Goal: Communication & Community: Answer question/provide support

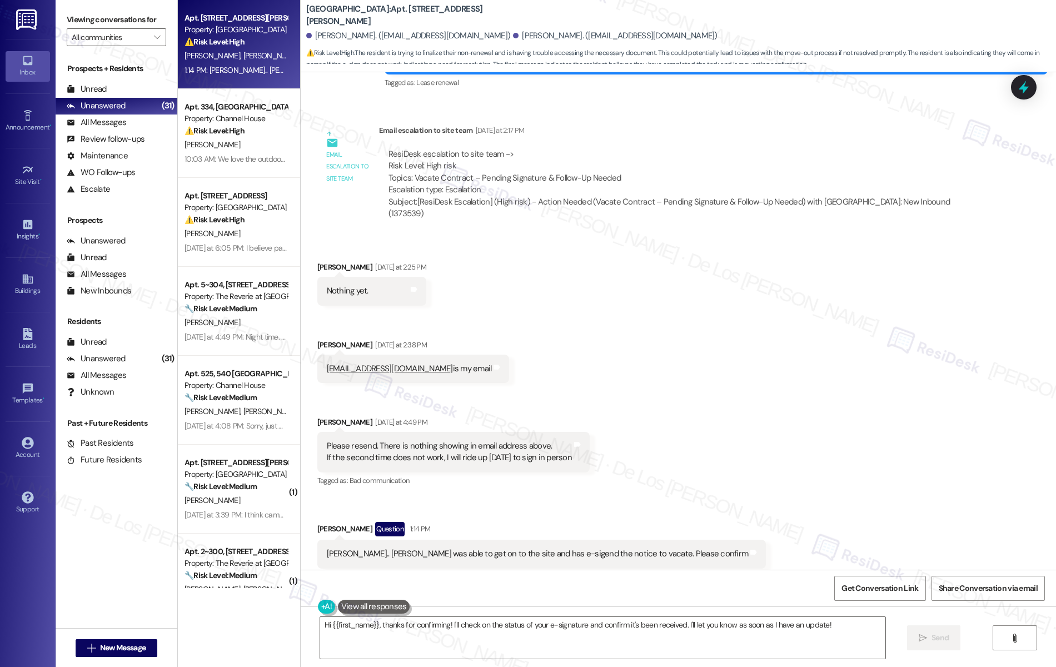
scroll to position [1260, 0]
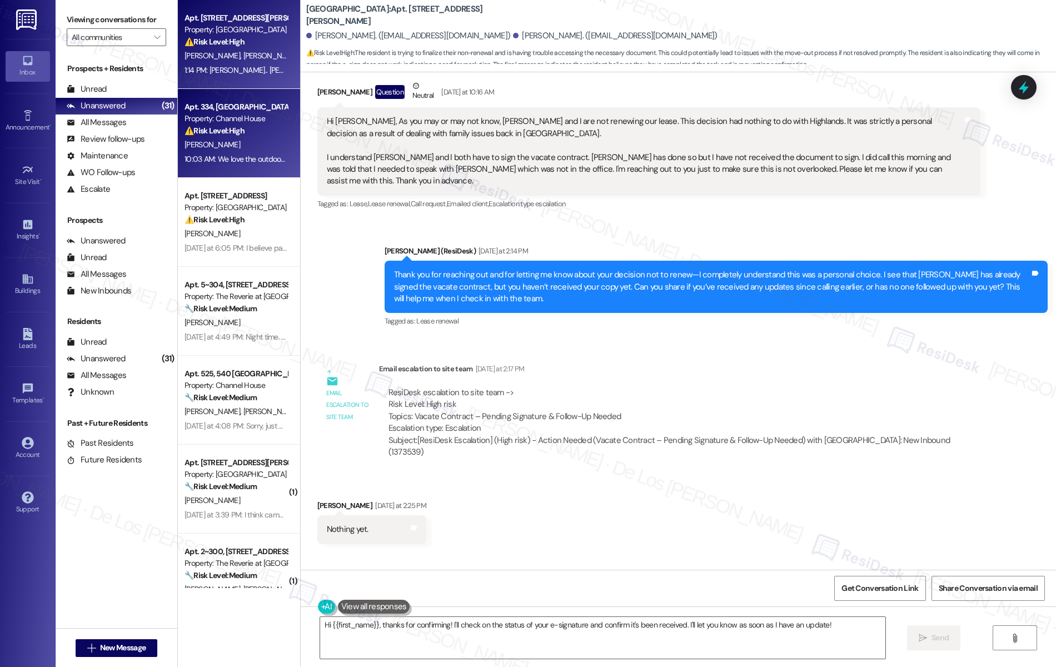
click at [242, 135] on div "⚠️ Risk Level: High The resident expresses strong dissatisfaction with a new pa…" at bounding box center [236, 131] width 103 height 12
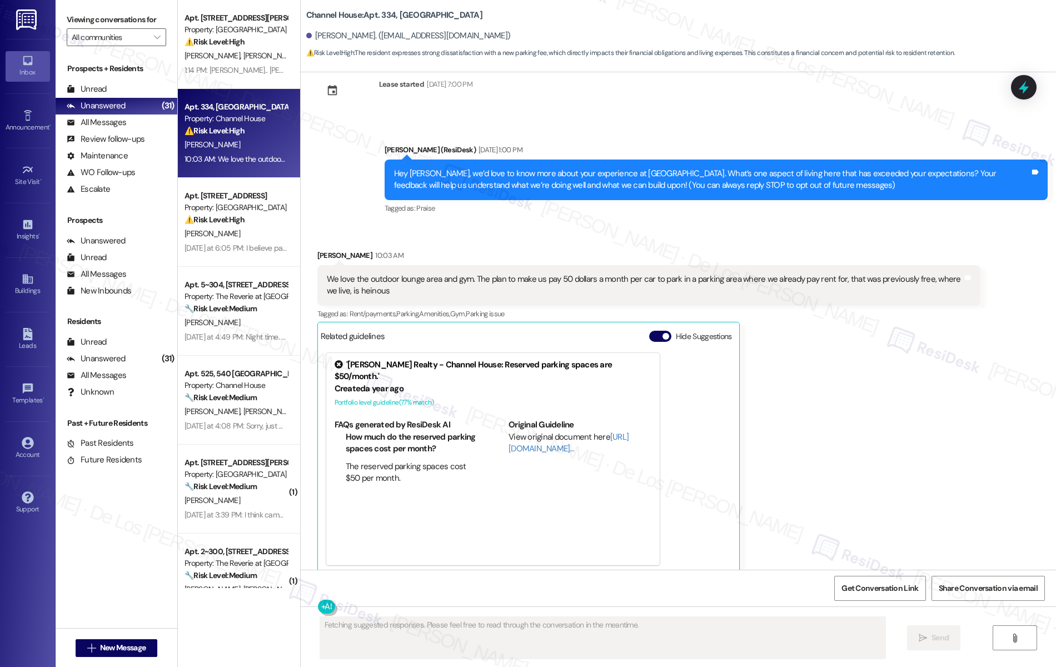
scroll to position [28, 0]
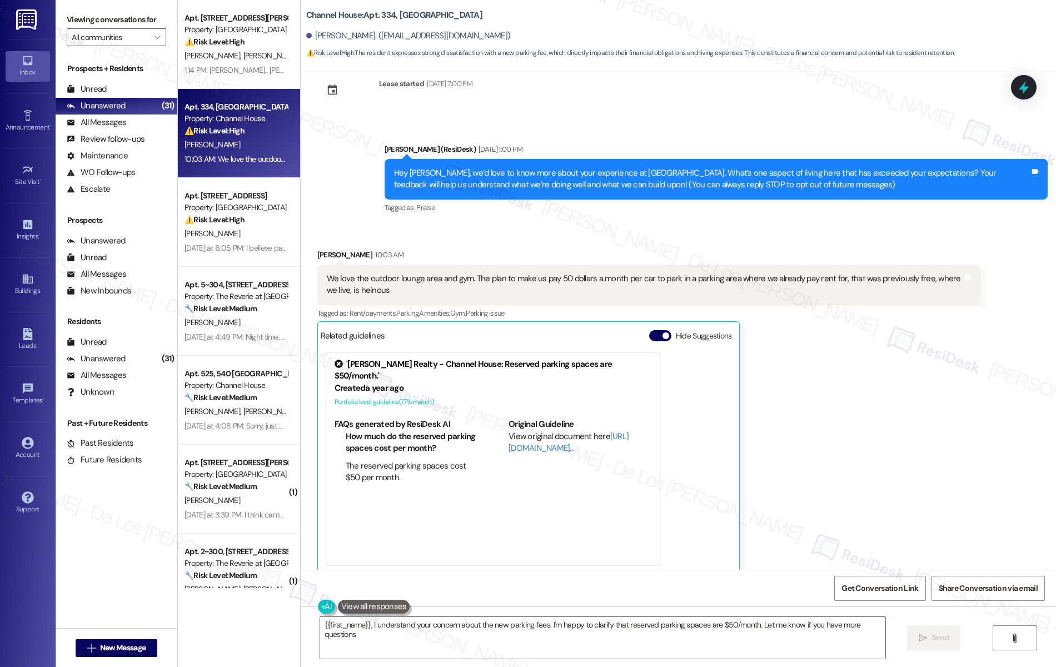
type textarea "{{first_name}}, I understand your concern about the new parking fees. I'm happy…"
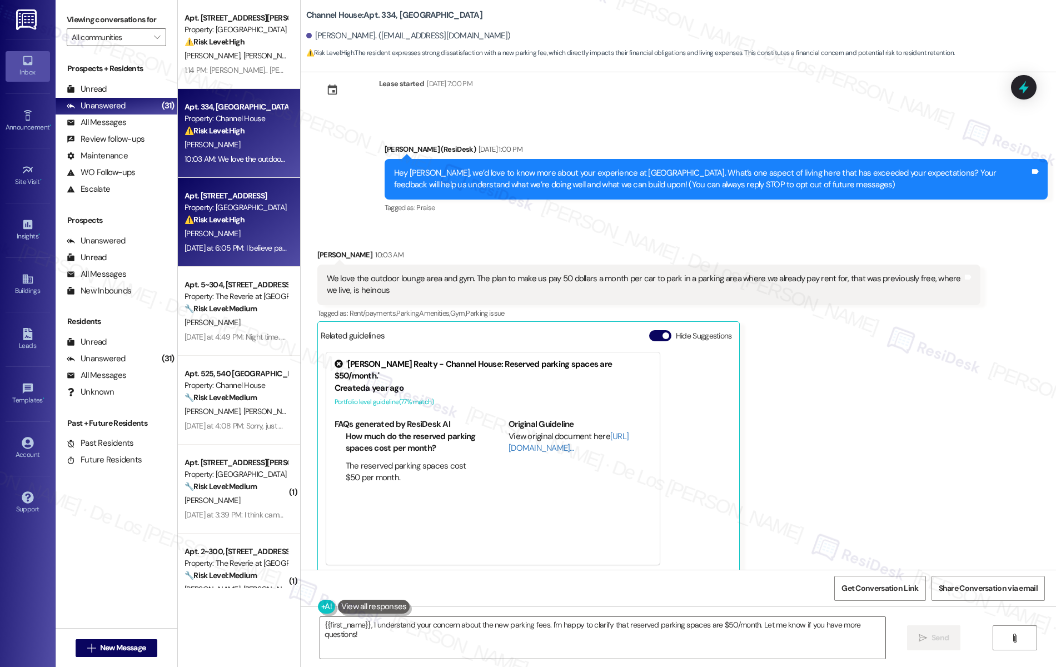
click at [231, 231] on div "[PERSON_NAME]" at bounding box center [235, 234] width 105 height 14
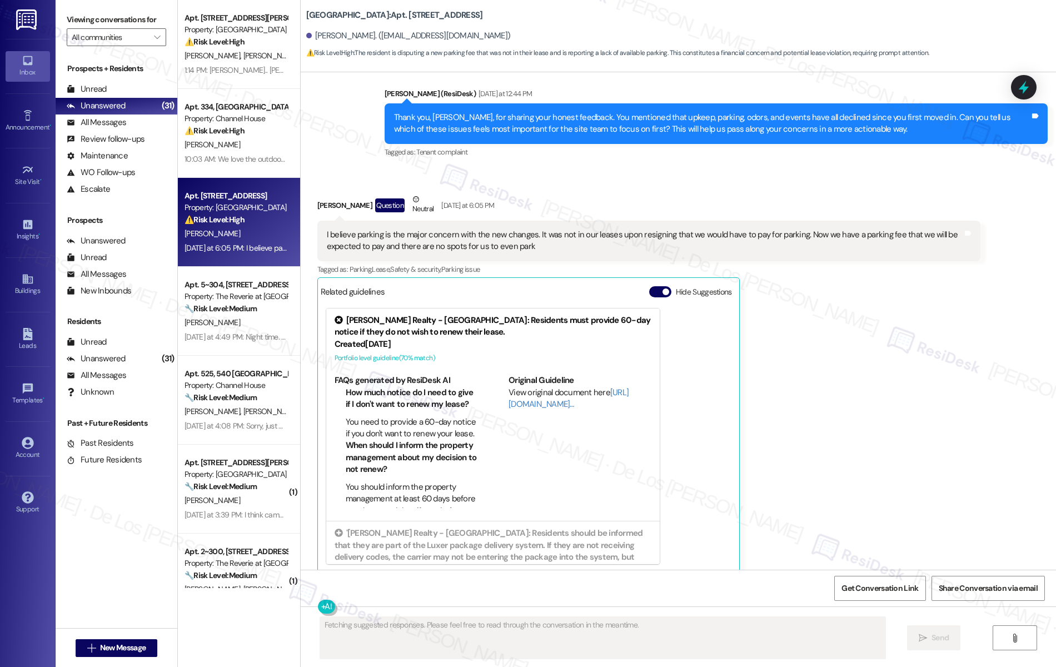
scroll to position [2753, 0]
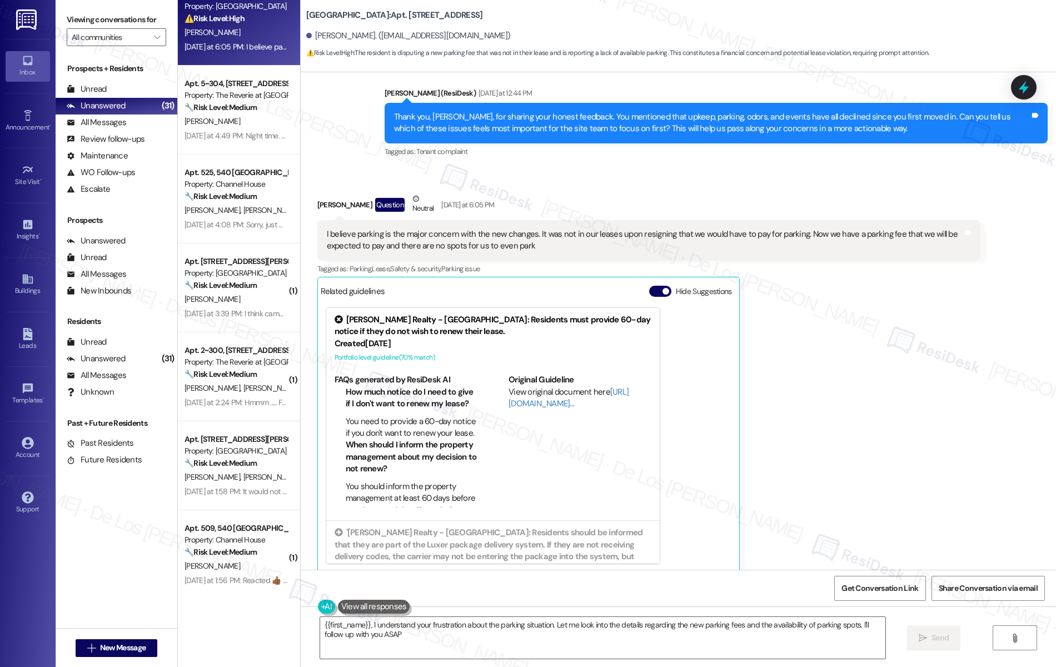
type textarea "{{first_name}}, I understand your frustration about the parking situation. Let …"
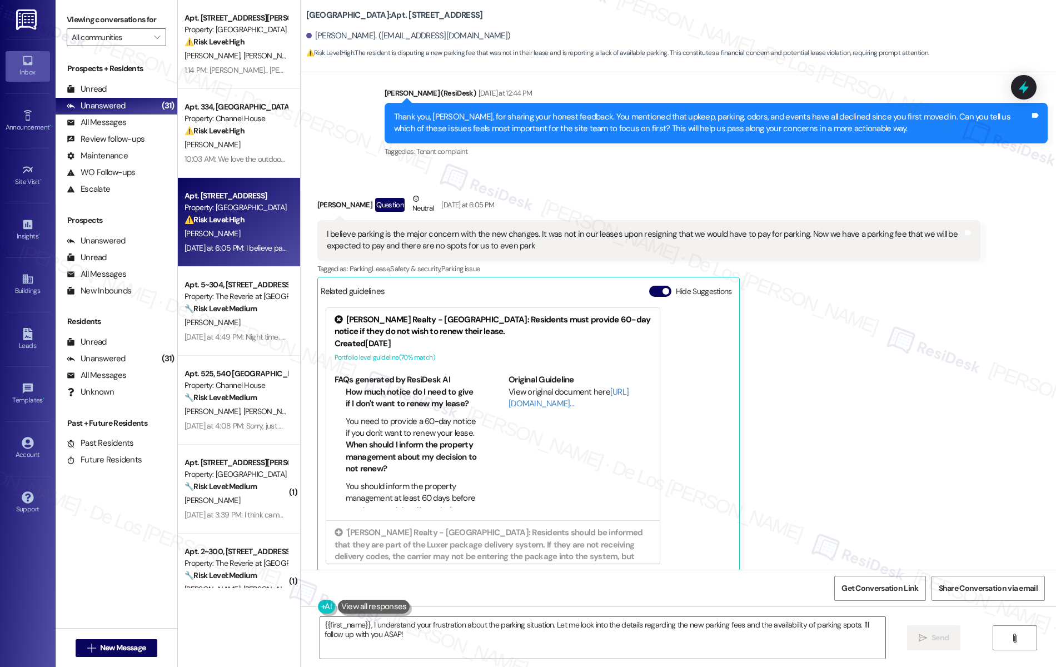
scroll to position [0, 0]
click at [138, 38] on input "All communities" at bounding box center [110, 37] width 77 height 18
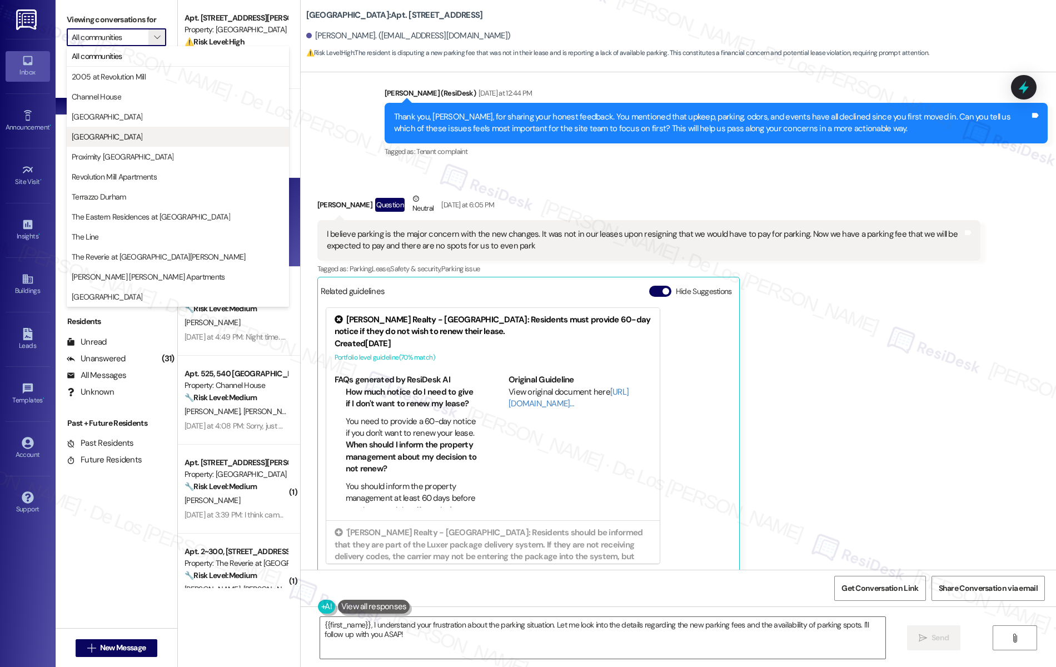
click at [107, 135] on span "[GEOGRAPHIC_DATA]" at bounding box center [107, 136] width 71 height 11
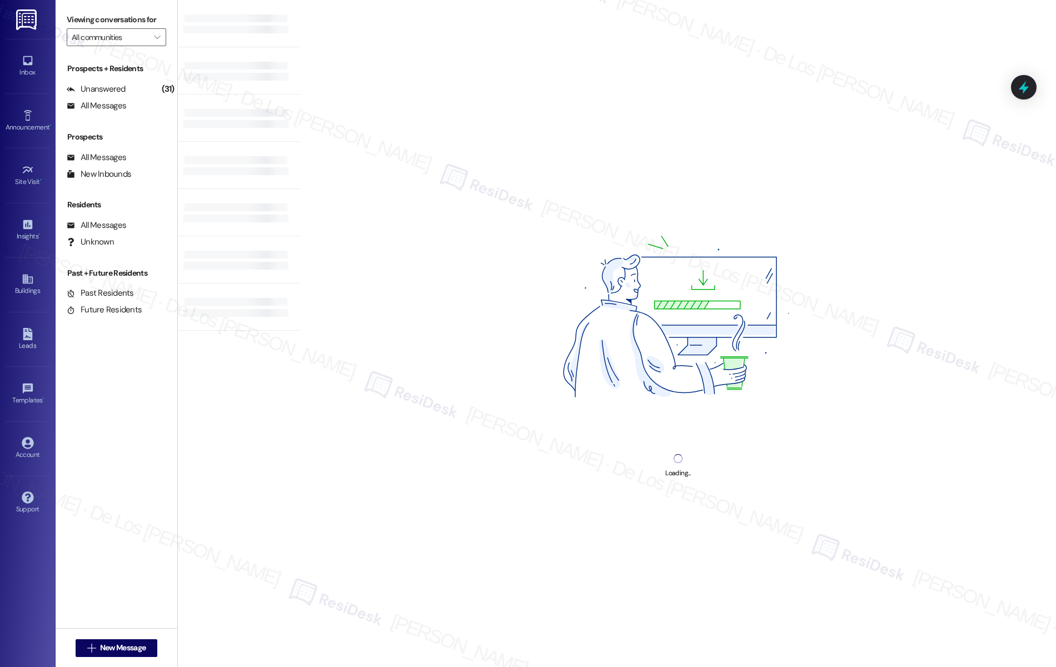
type input "[GEOGRAPHIC_DATA]"
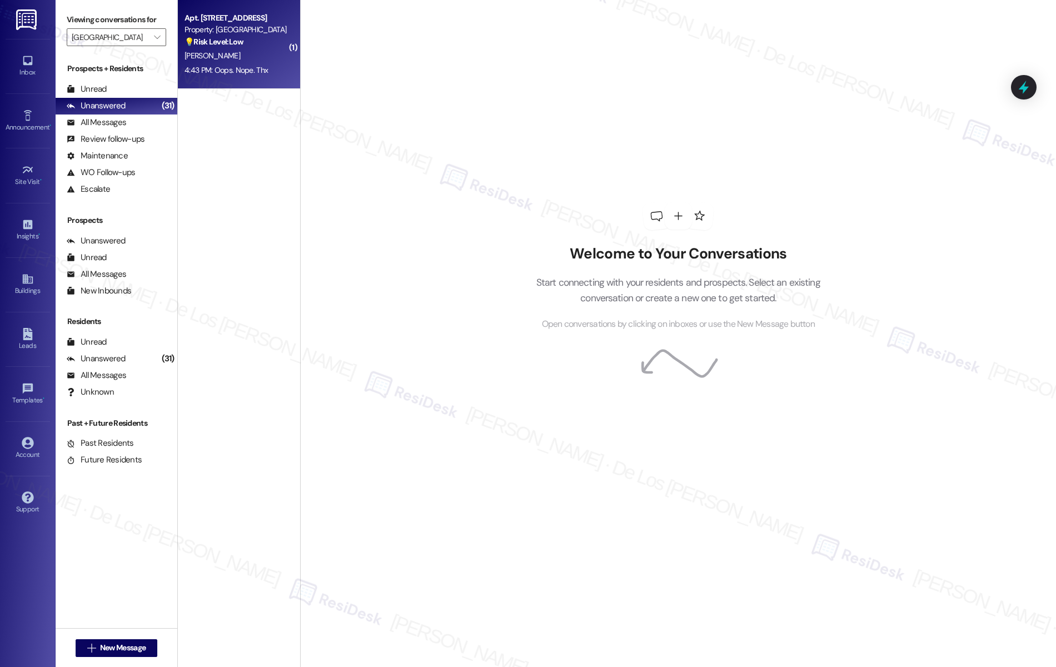
click at [236, 77] on div "4:43 PM: Oops. Nope. Thx 4:43 PM: Oops. Nope. Thx" at bounding box center [235, 70] width 105 height 14
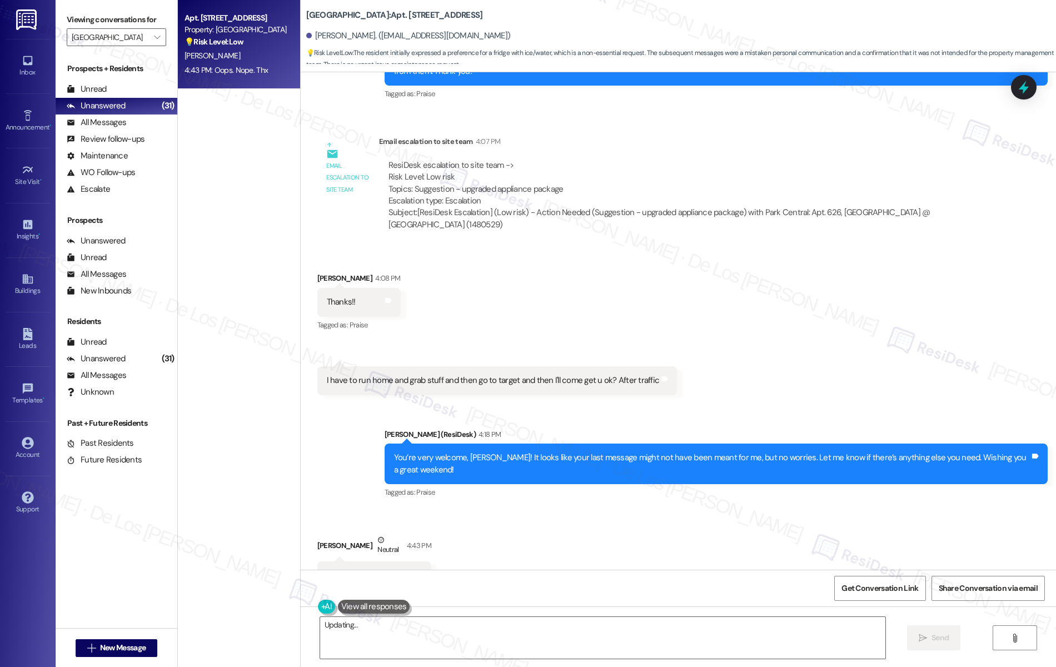
scroll to position [602, 0]
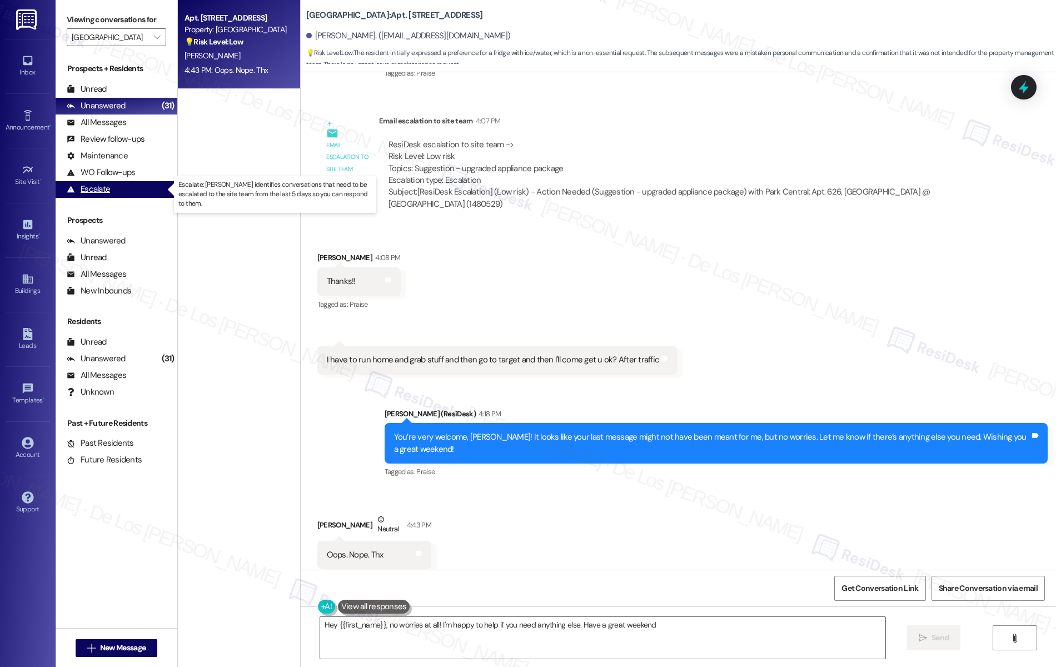
type textarea "Hey {{first_name}}, no worries at all! I'm happy to help if you need anything e…"
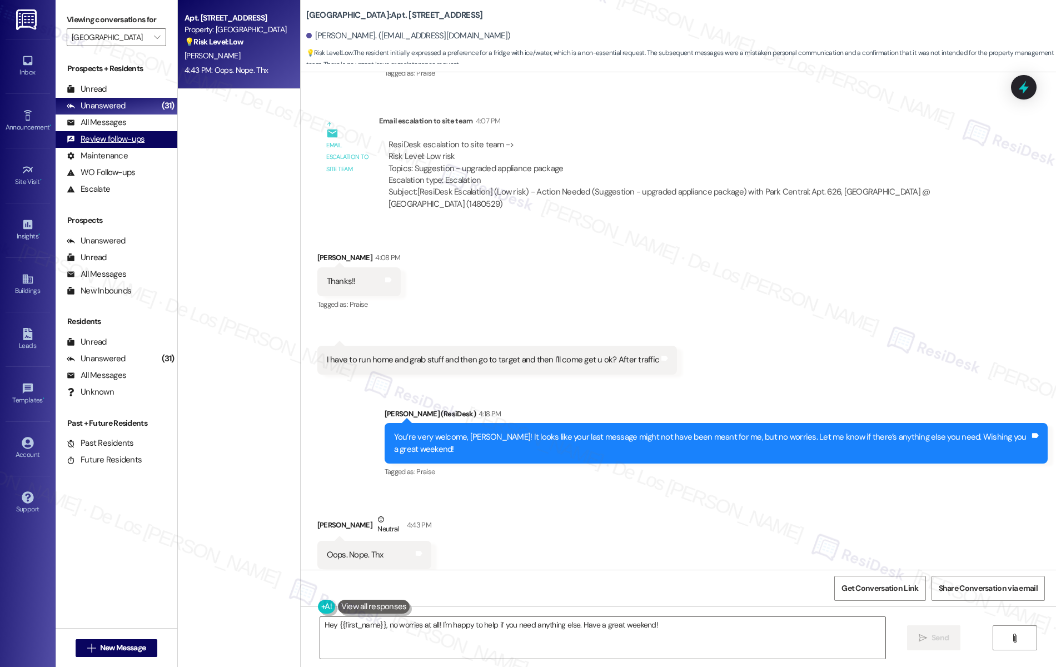
click at [125, 135] on div "Review follow-ups" at bounding box center [106, 139] width 78 height 12
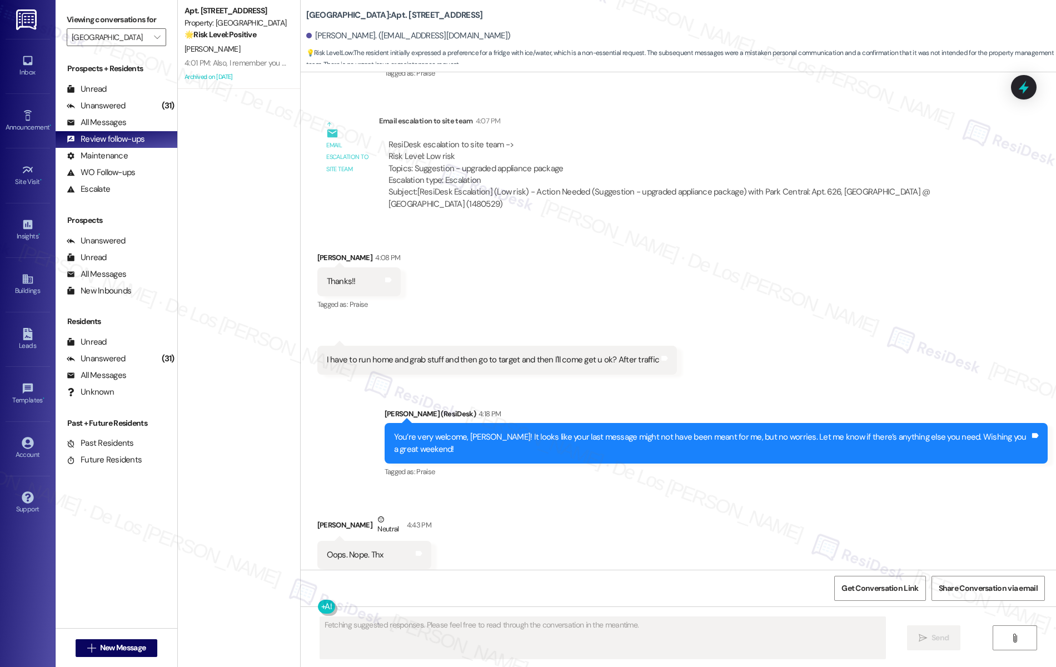
scroll to position [1, 0]
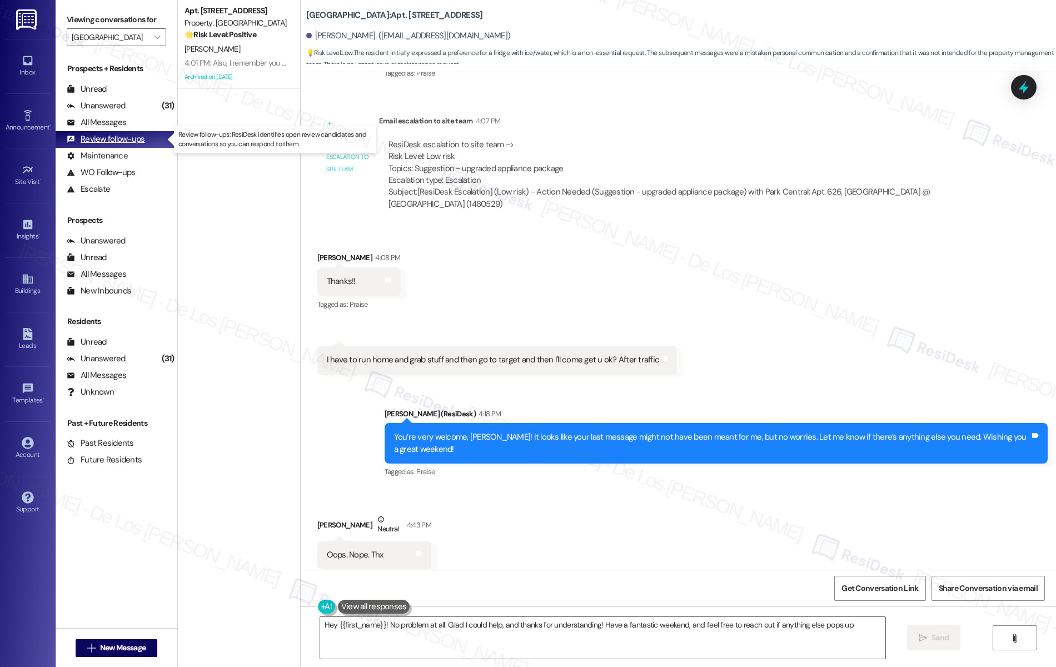
type textarea "Hey {{first_name}}! No problem at all. Glad I could help, and thanks for unders…"
click at [144, 138] on div "Review follow-ups (undefined)" at bounding box center [117, 139] width 122 height 17
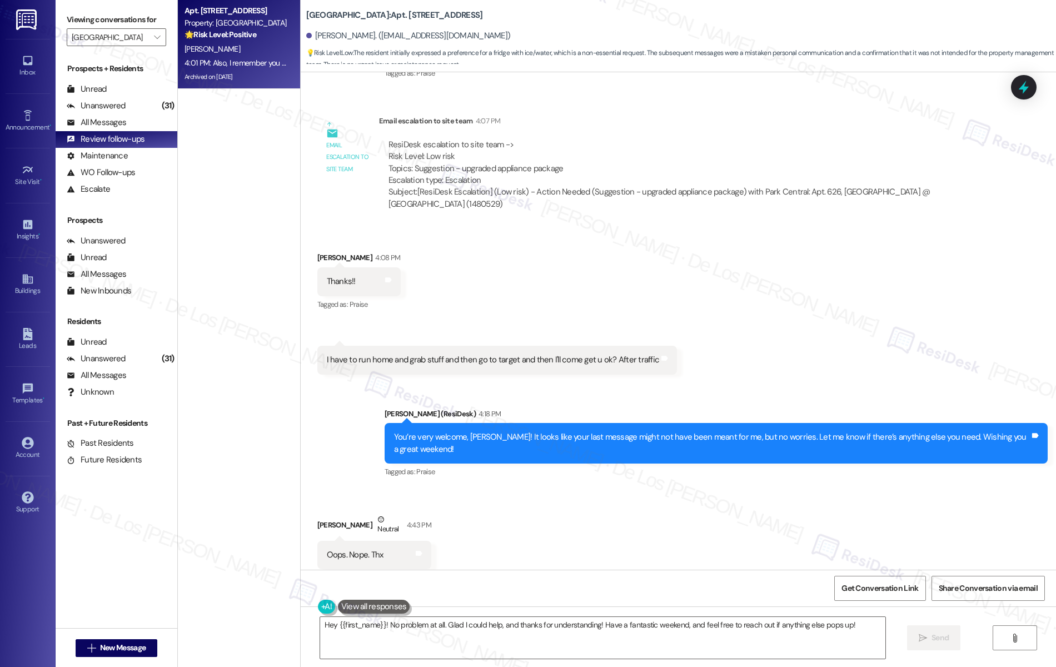
click at [212, 71] on div "Archived on [DATE]" at bounding box center [235, 77] width 105 height 14
type textarea "Fetching suggested responses. Please feel free to read through the conversation…"
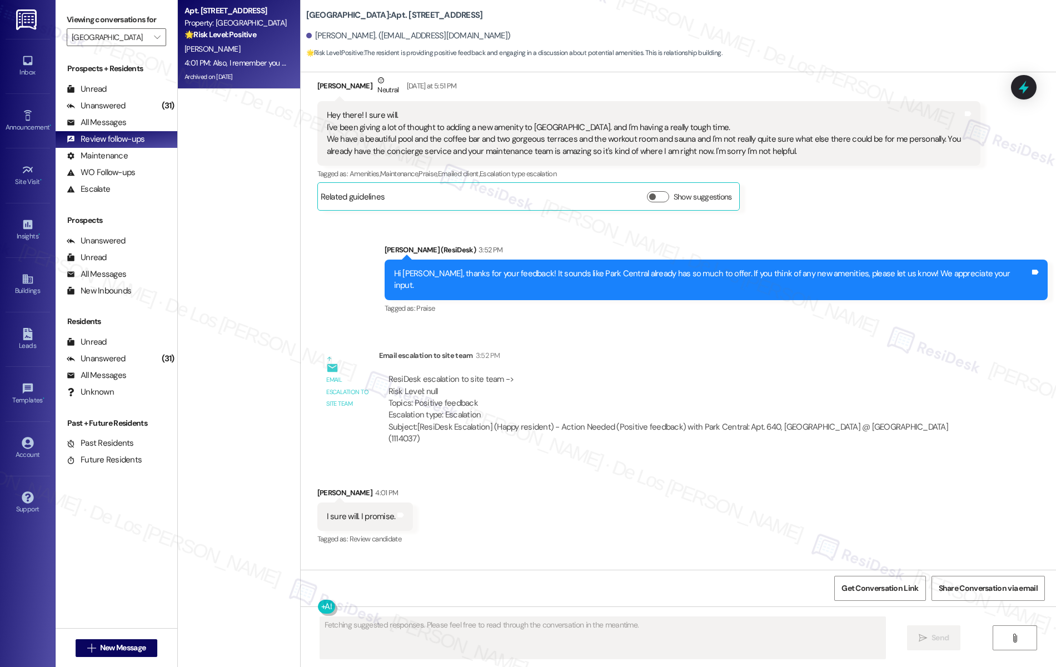
scroll to position [7454, 0]
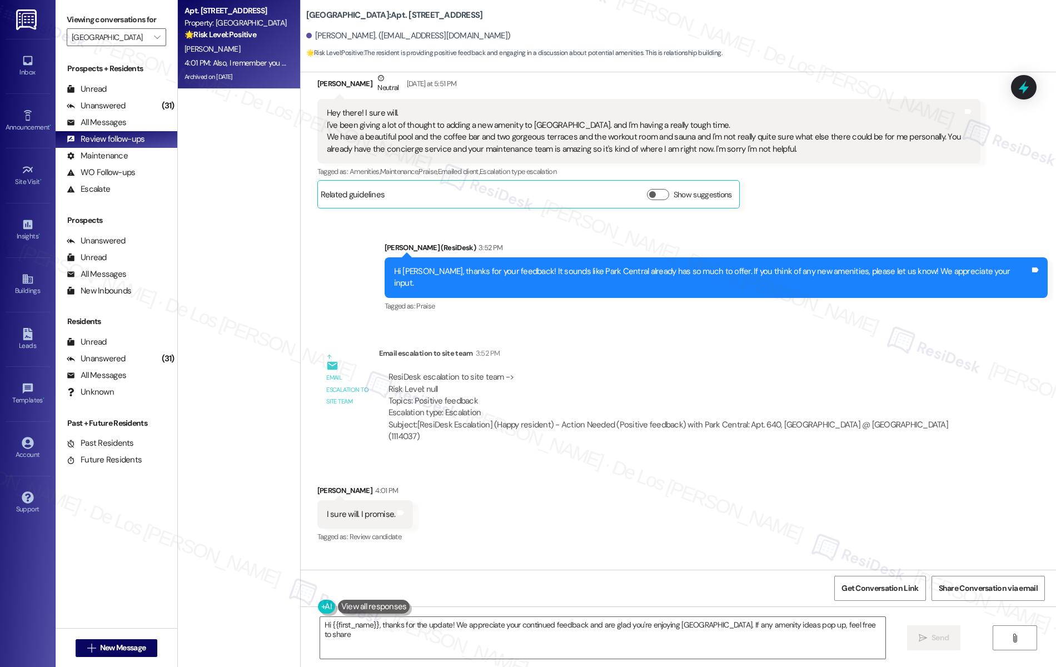
type textarea "Hi {{first_name}}, thanks for the update! We appreciate your continued feedback…"
click at [123, 32] on input "[GEOGRAPHIC_DATA]" at bounding box center [110, 37] width 77 height 18
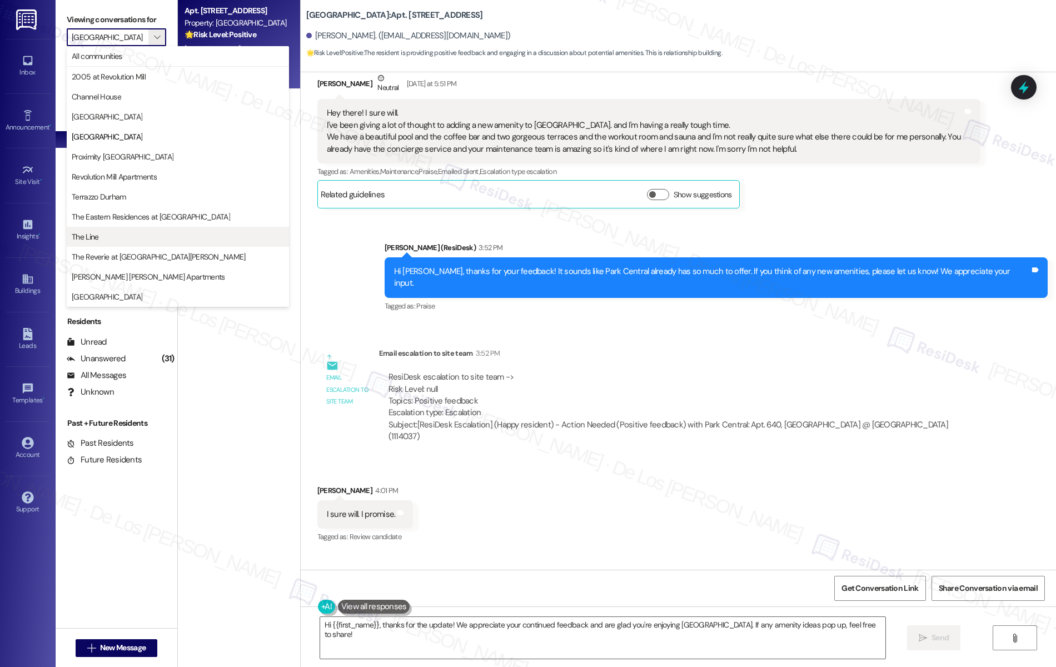
click at [122, 245] on button "The Line" at bounding box center [178, 237] width 222 height 20
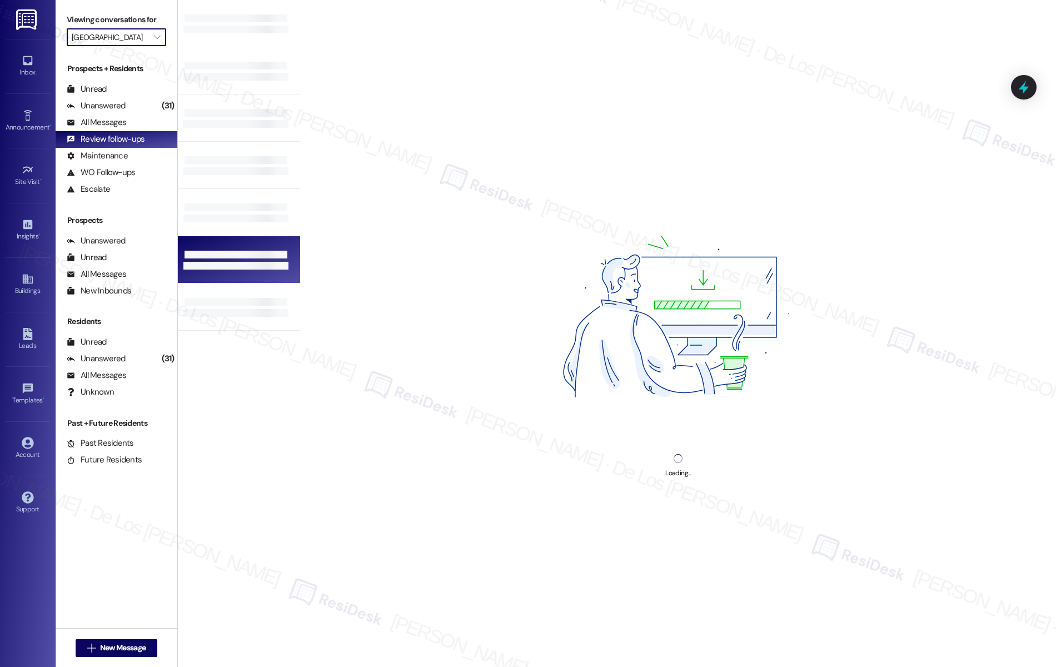
type input "The Line"
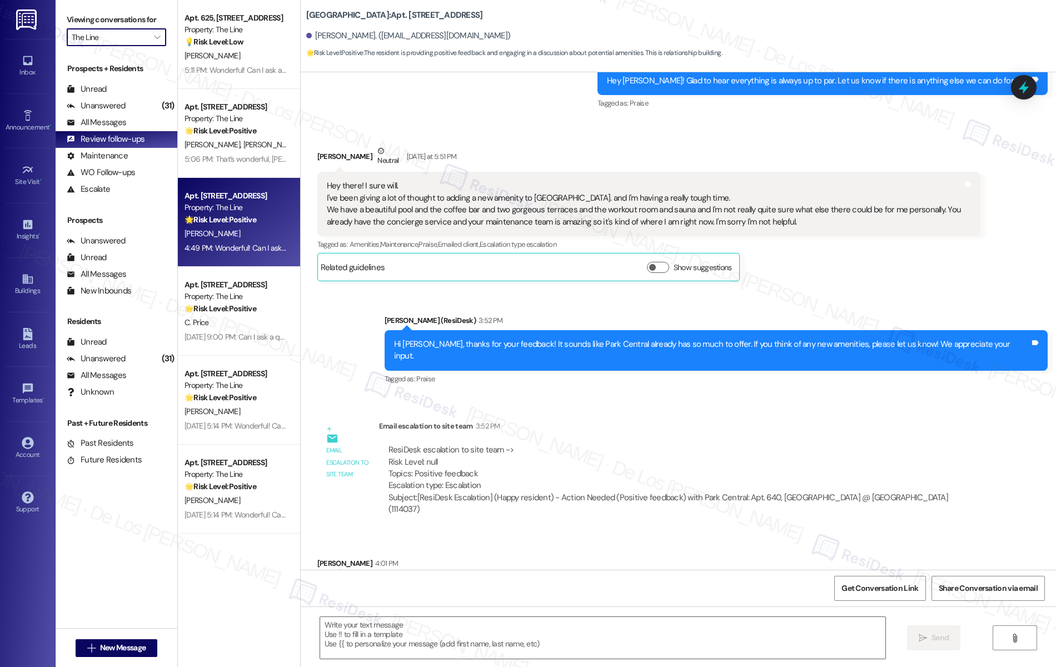
type textarea "Fetching suggested responses. Please feel free to read through the conversation…"
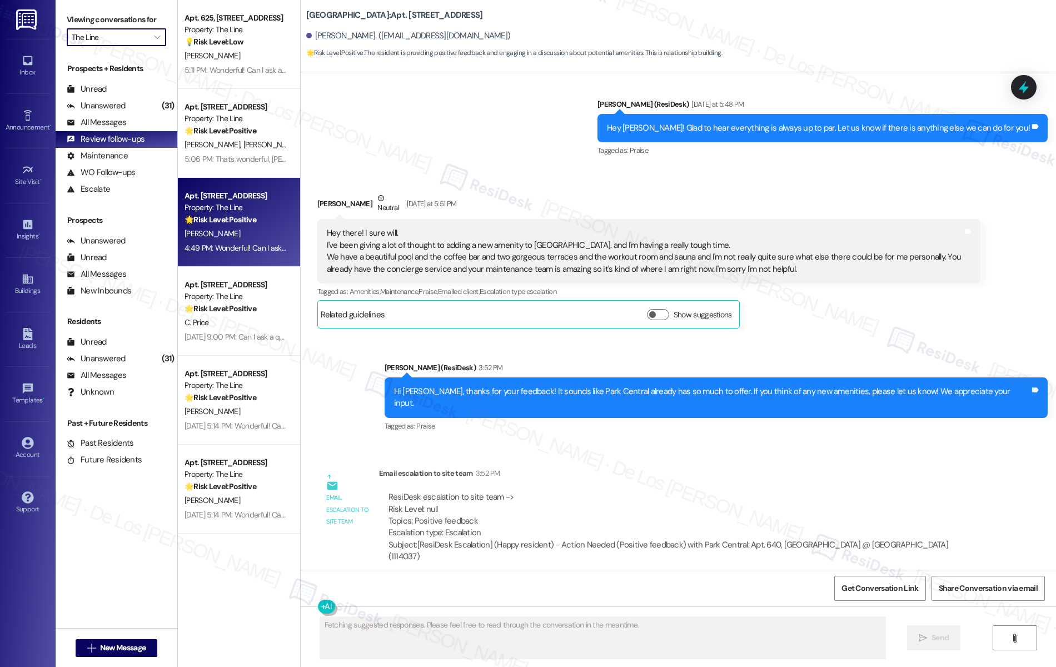
scroll to position [7324, 0]
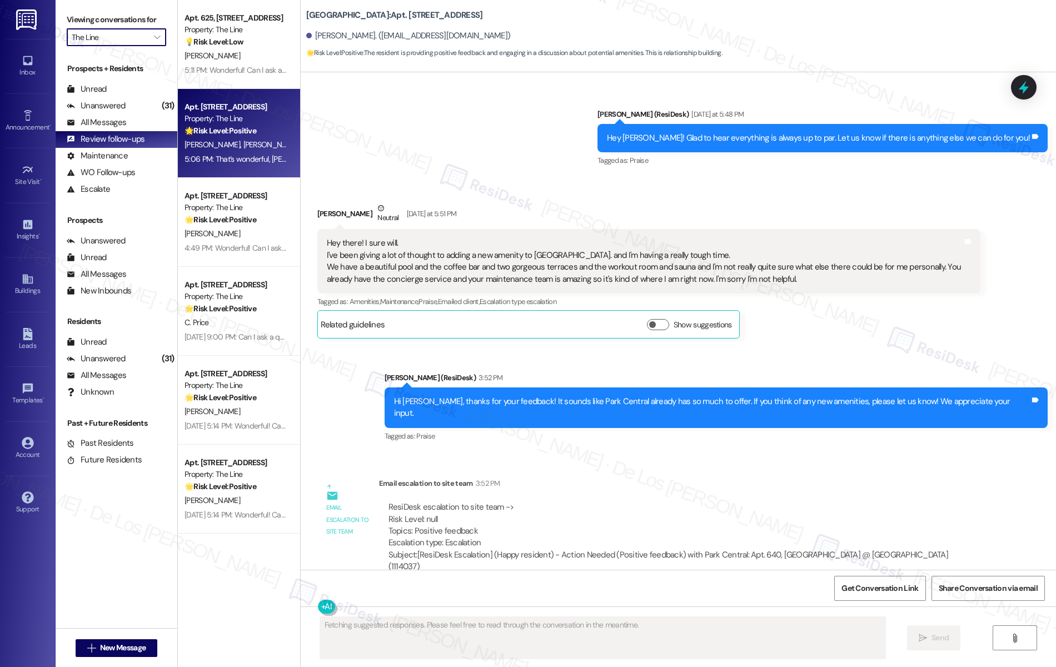
click at [218, 162] on div "5:06 PM: That’s wonderful, [PERSON_NAME]! Thank you so much for taking the time…" at bounding box center [534, 159] width 698 height 10
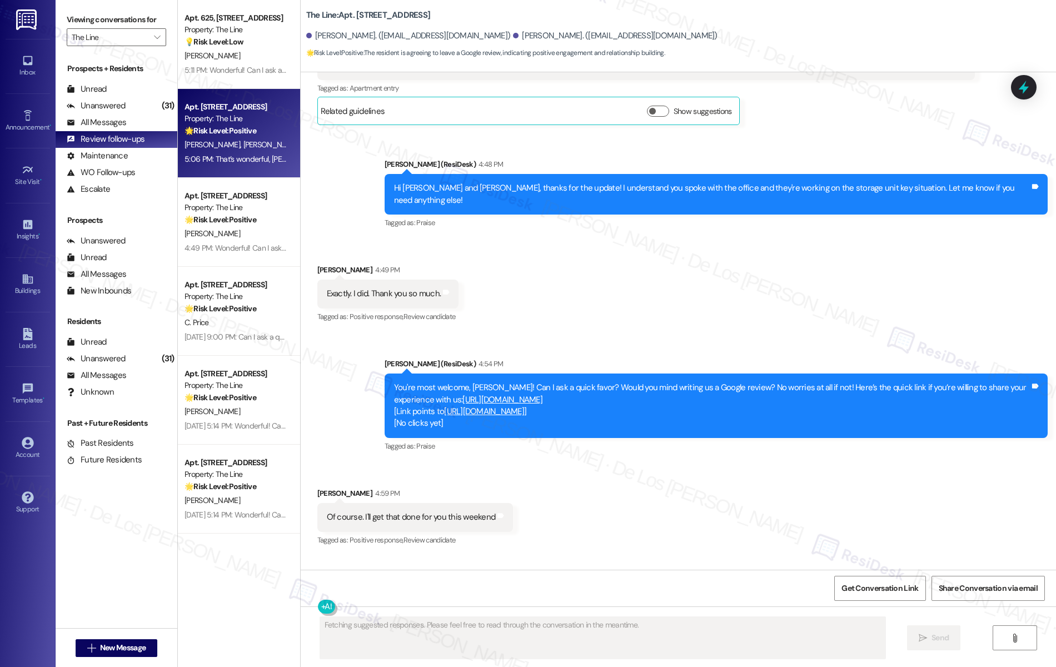
scroll to position [1853, 0]
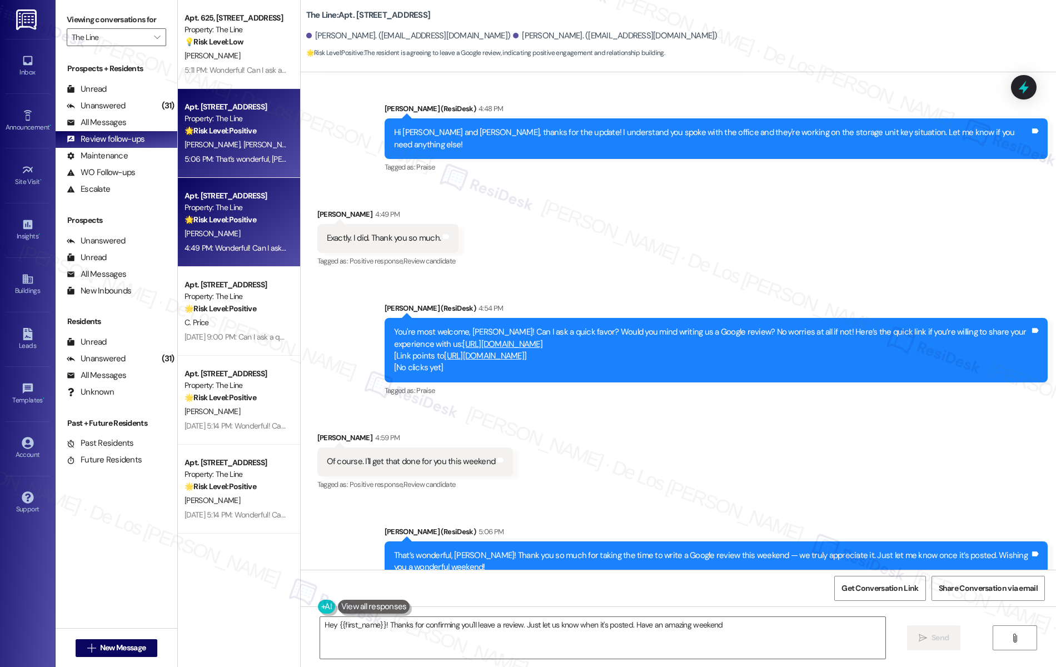
type textarea "Hey {{first_name}}! Thanks for confirming you'll leave a review. Just let us kn…"
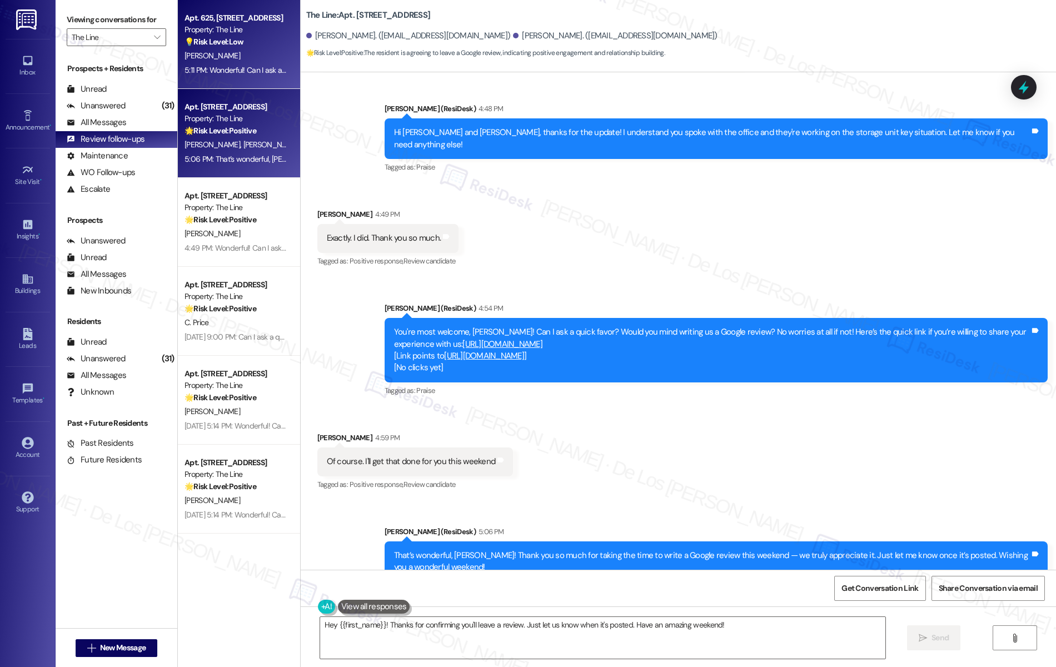
click at [236, 68] on div "5:11 PM: Wonderful! Can I ask a quick favor? Would you mind writing us a Google…" at bounding box center [510, 70] width 650 height 10
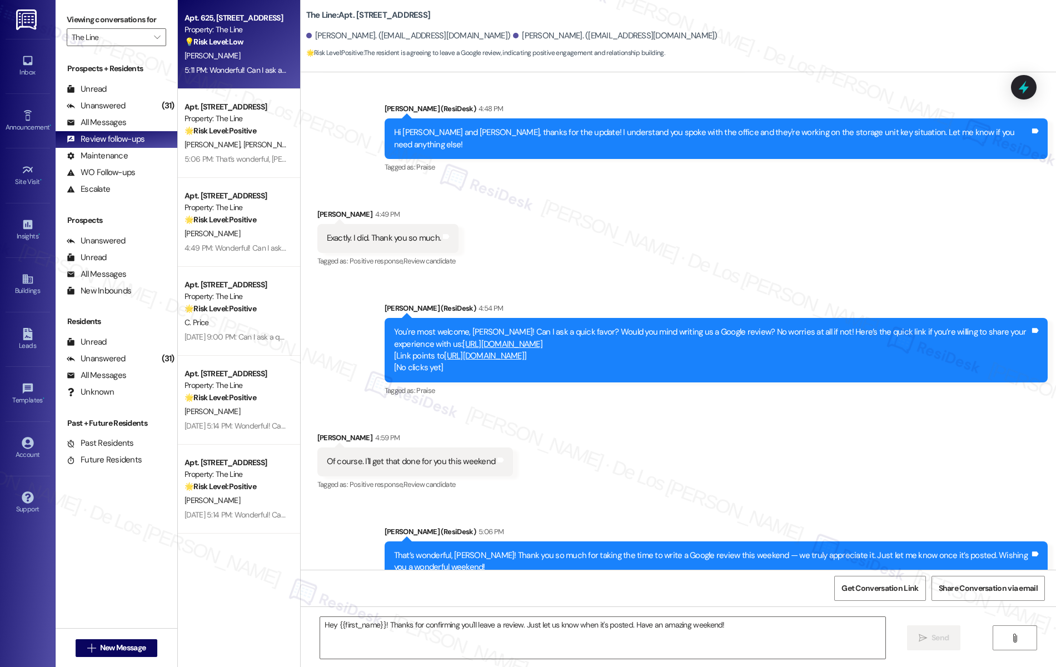
type textarea "Fetching suggested responses. Please feel free to read through the conversation…"
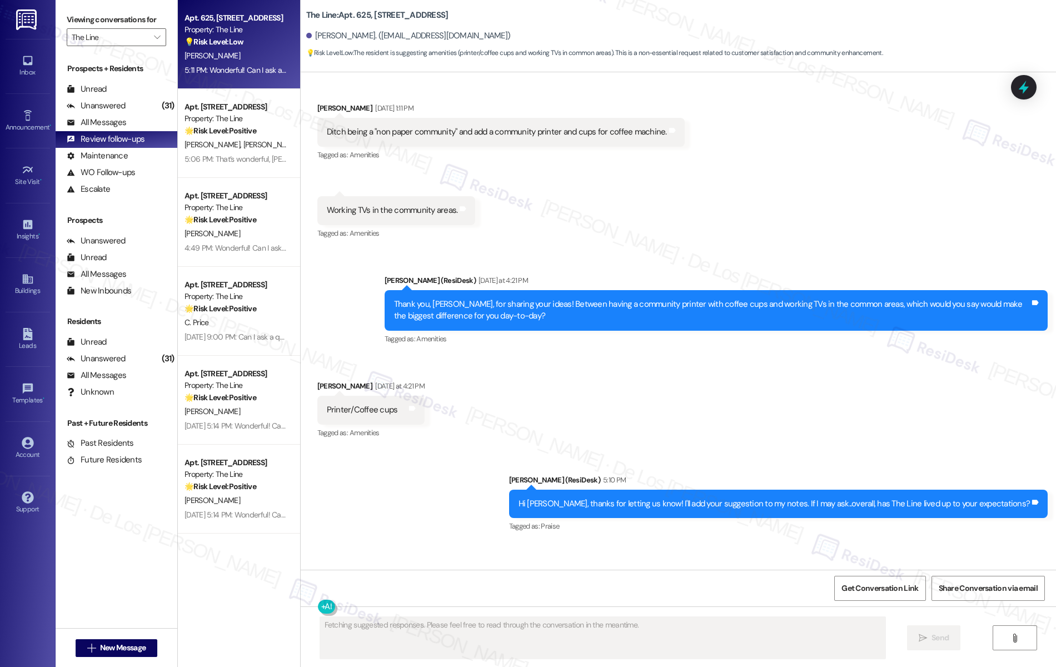
scroll to position [12695, 0]
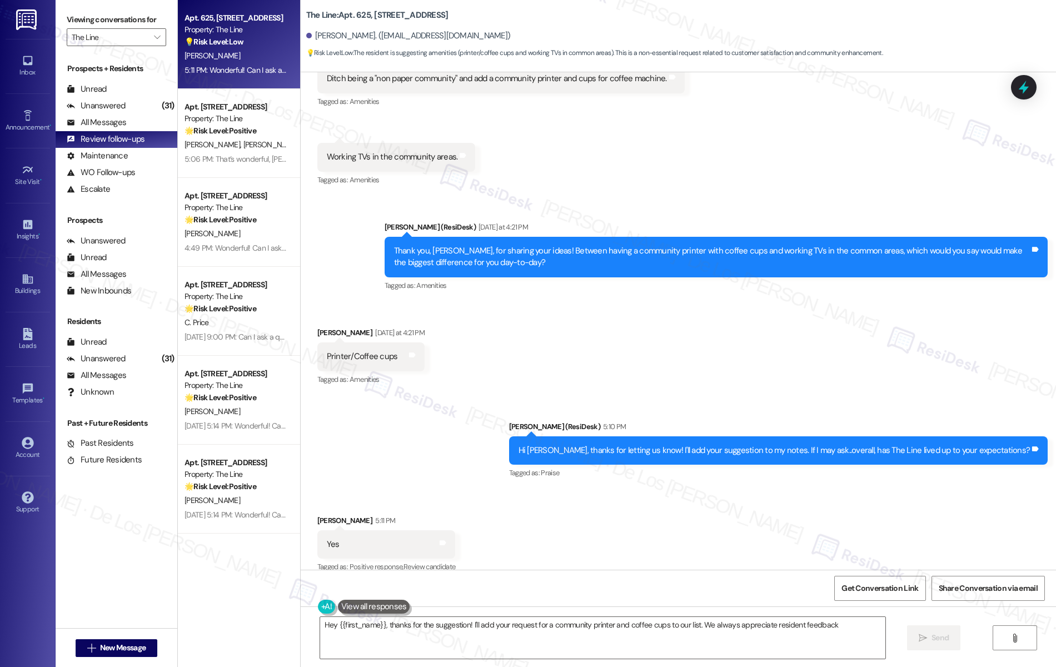
type textarea "Hey {{first_name}}, thanks for the suggestion! I'll add your request for a comm…"
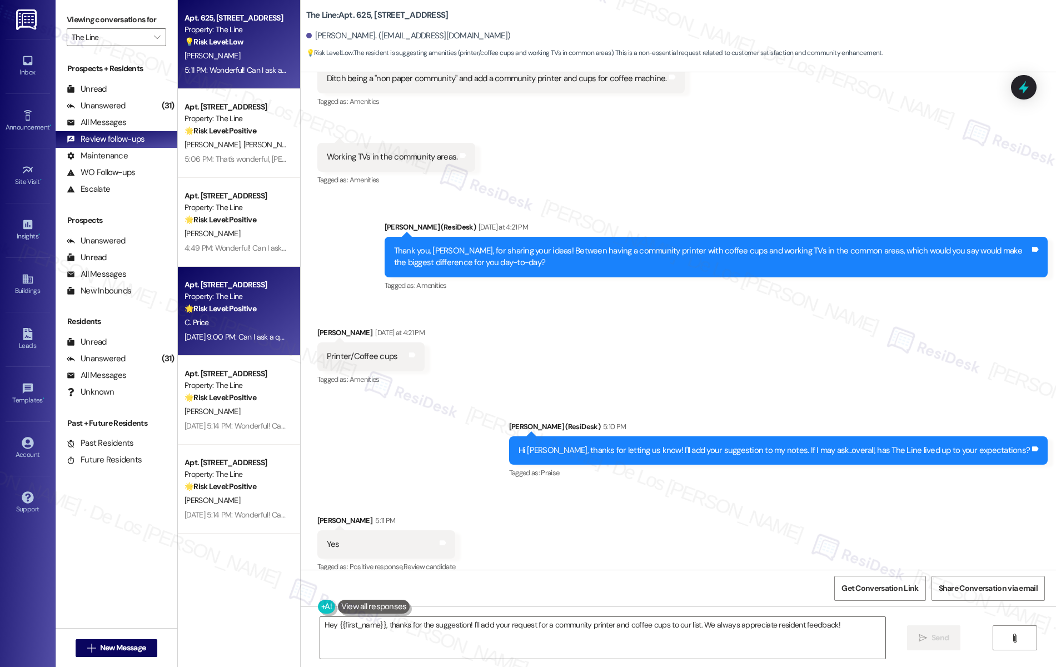
click at [237, 271] on div "Apt. [STREET_ADDRESS] Property: The Line 🌟 Risk Level: Positive The resident is…" at bounding box center [239, 311] width 122 height 89
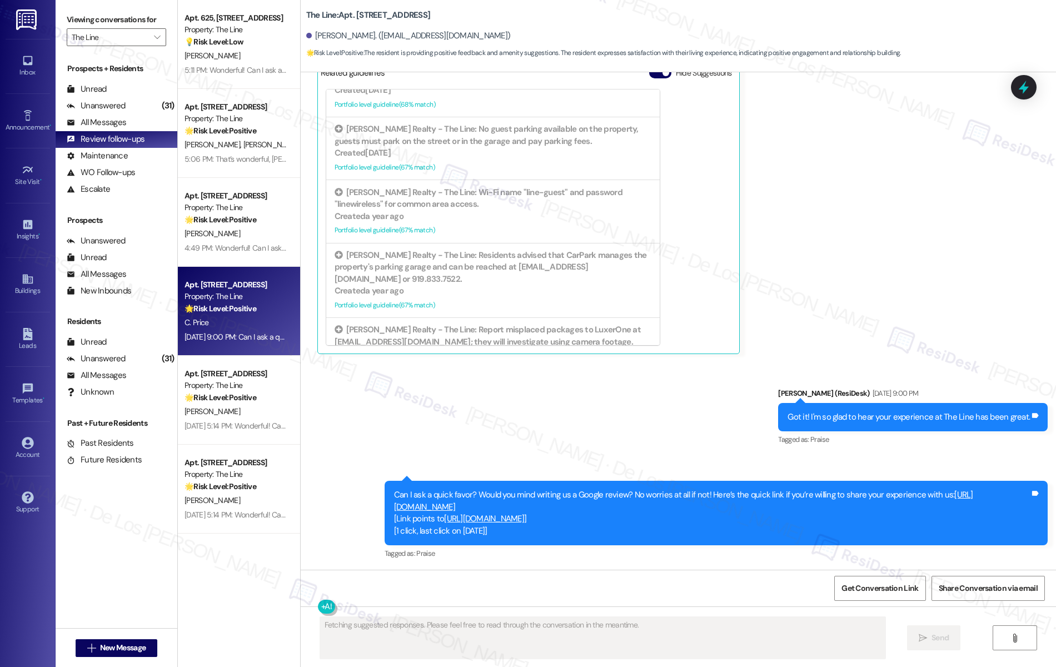
scroll to position [589, 0]
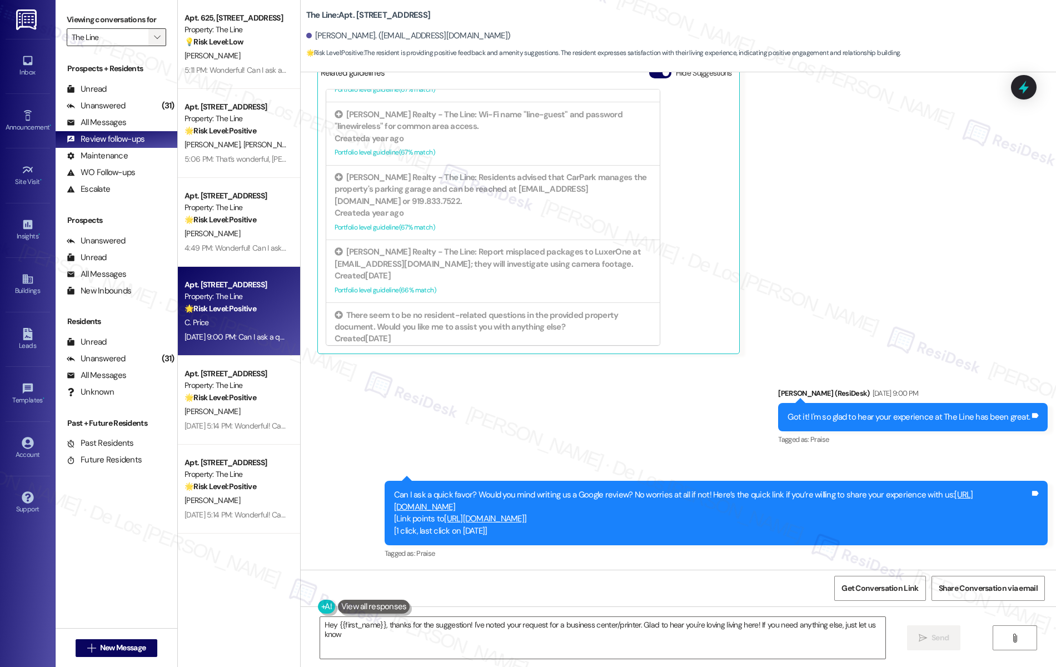
type textarea "Hey {{first_name}}, thanks for the suggestion! I've noted your request for a bu…"
click at [152, 42] on span "" at bounding box center [157, 37] width 11 height 18
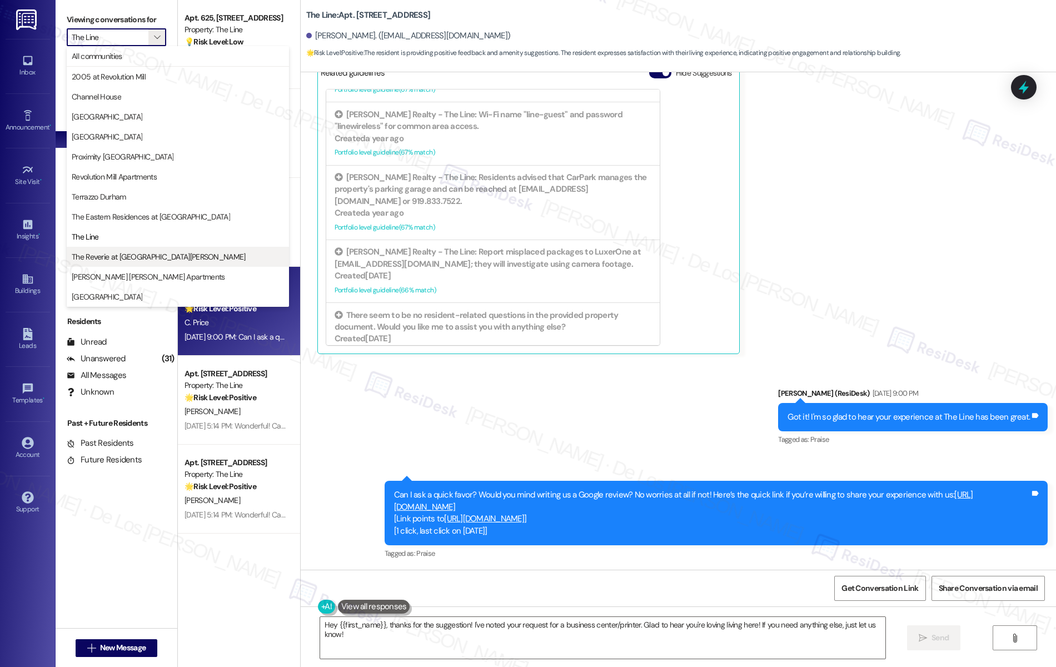
click at [100, 260] on span "The Reverie at [GEOGRAPHIC_DATA][PERSON_NAME]" at bounding box center [159, 256] width 174 height 11
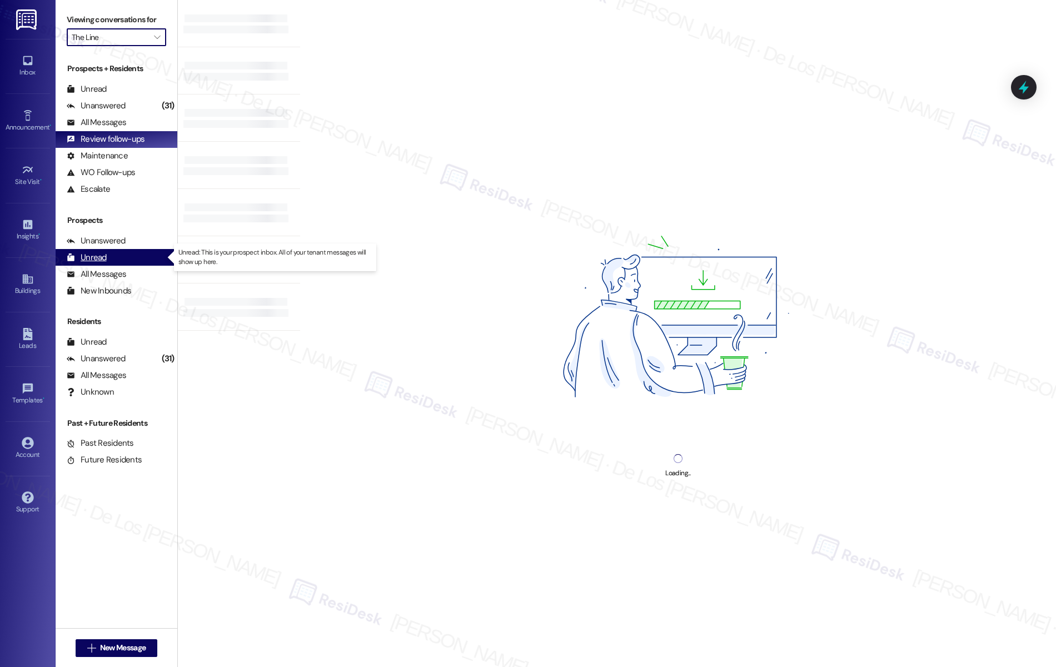
type input "The Reverie at [GEOGRAPHIC_DATA][PERSON_NAME]"
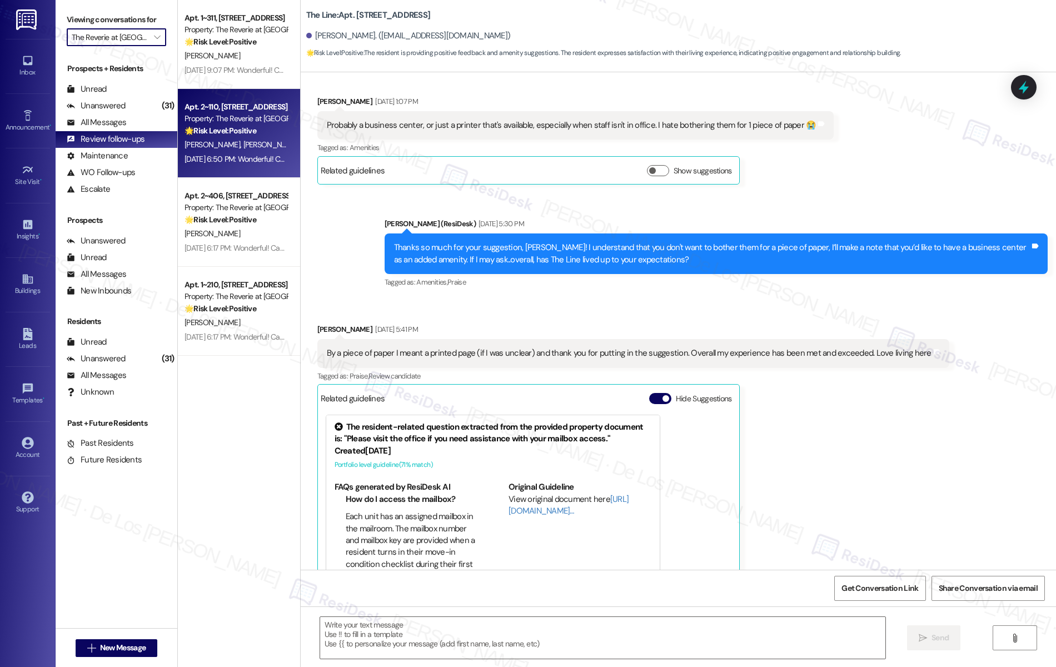
type textarea "Fetching suggested responses. Please feel free to read through the conversation…"
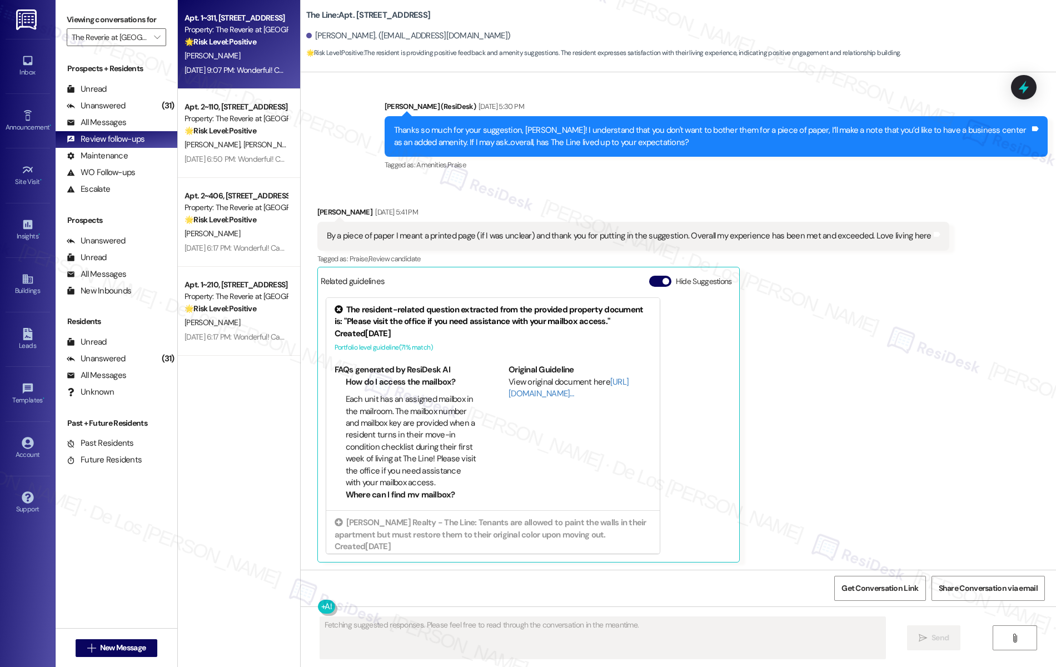
click at [257, 73] on div "[DATE] 9:07 PM: Wonderful! Can I ask a quick favor? Would you mind writing us a…" at bounding box center [524, 70] width 678 height 10
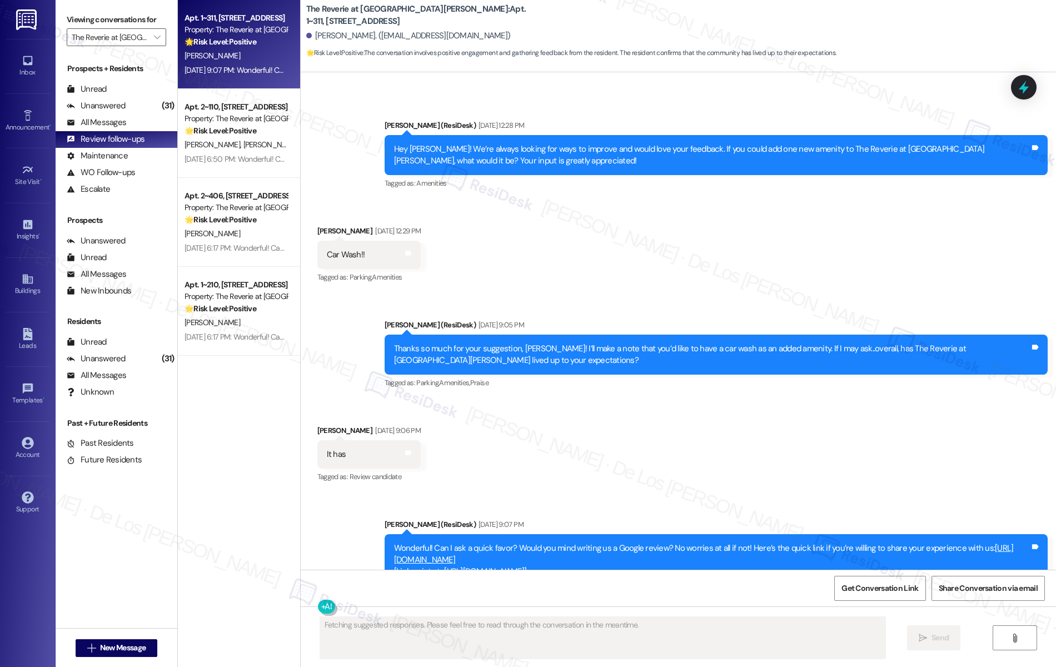
scroll to position [2790, 0]
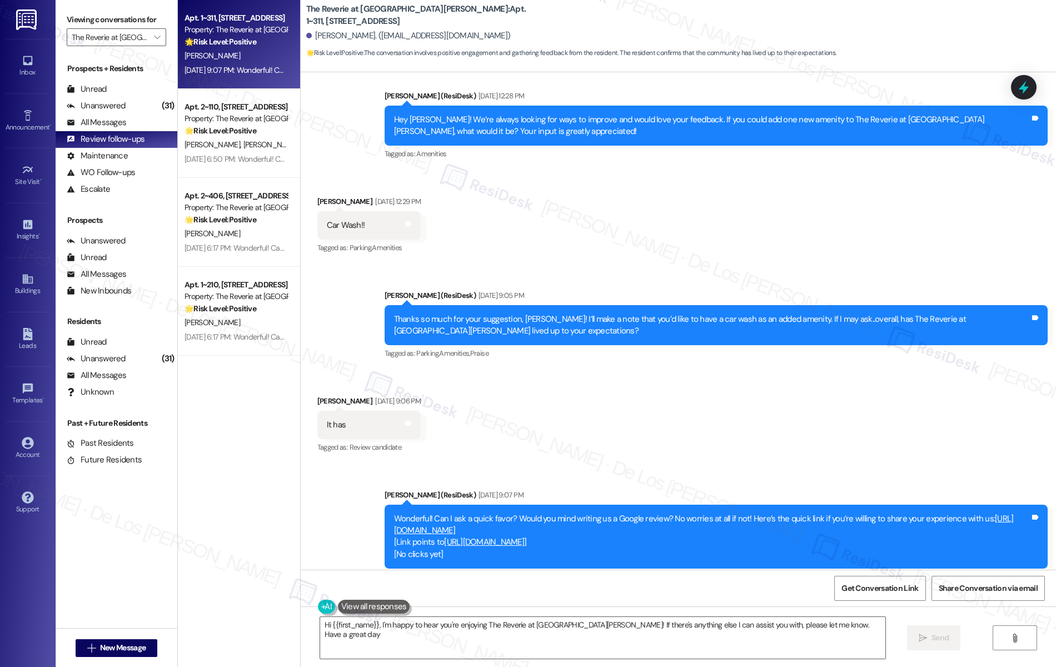
type textarea "Hi {{first_name}}, I'm happy to hear you're enjoying The Reverie at [GEOGRAPHIC…"
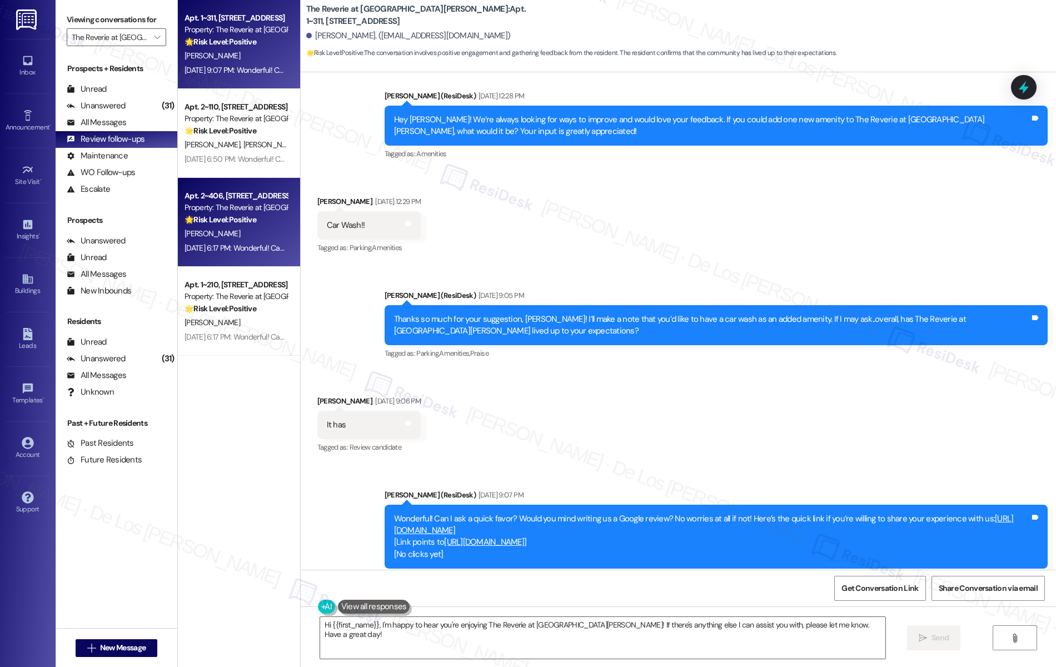
click at [242, 181] on div "Apt. 2~406, [STREET_ADDRESS] Property: The Reverie at [GEOGRAPHIC_DATA][PERSON_…" at bounding box center [239, 222] width 122 height 89
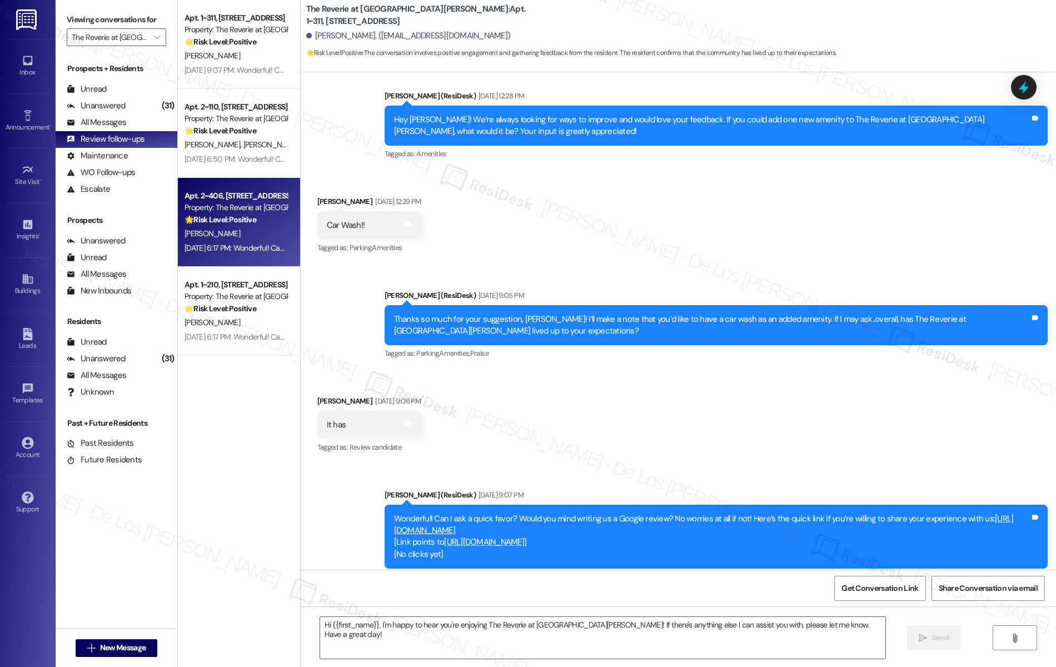
type textarea "Fetching suggested responses. Please feel free to read through the conversation…"
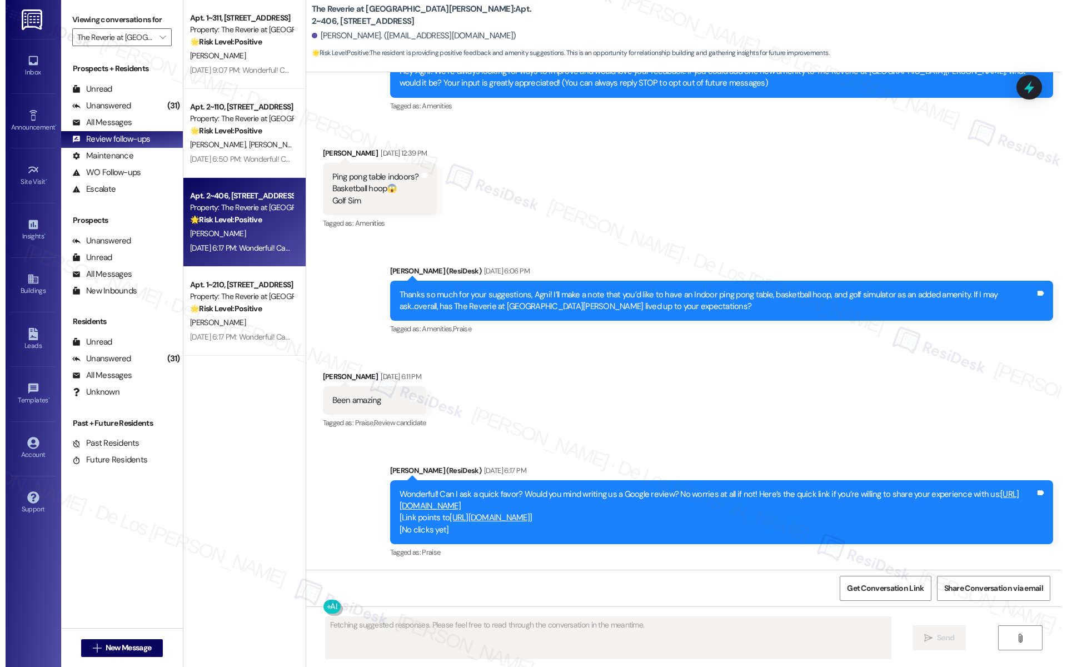
scroll to position [130, 0]
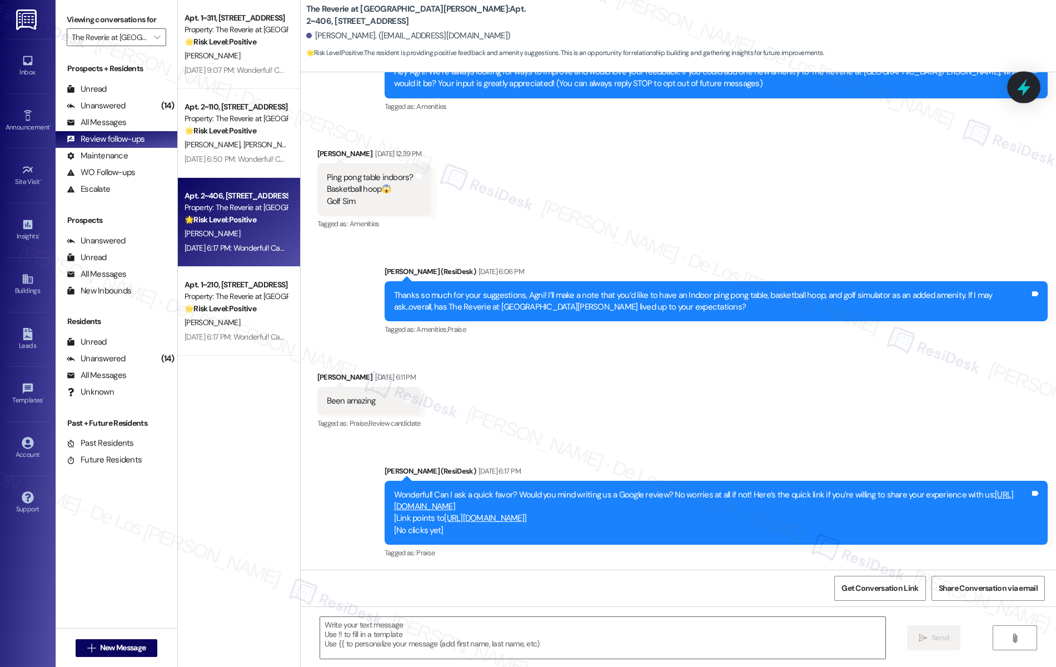
click at [1019, 94] on icon at bounding box center [1024, 87] width 19 height 19
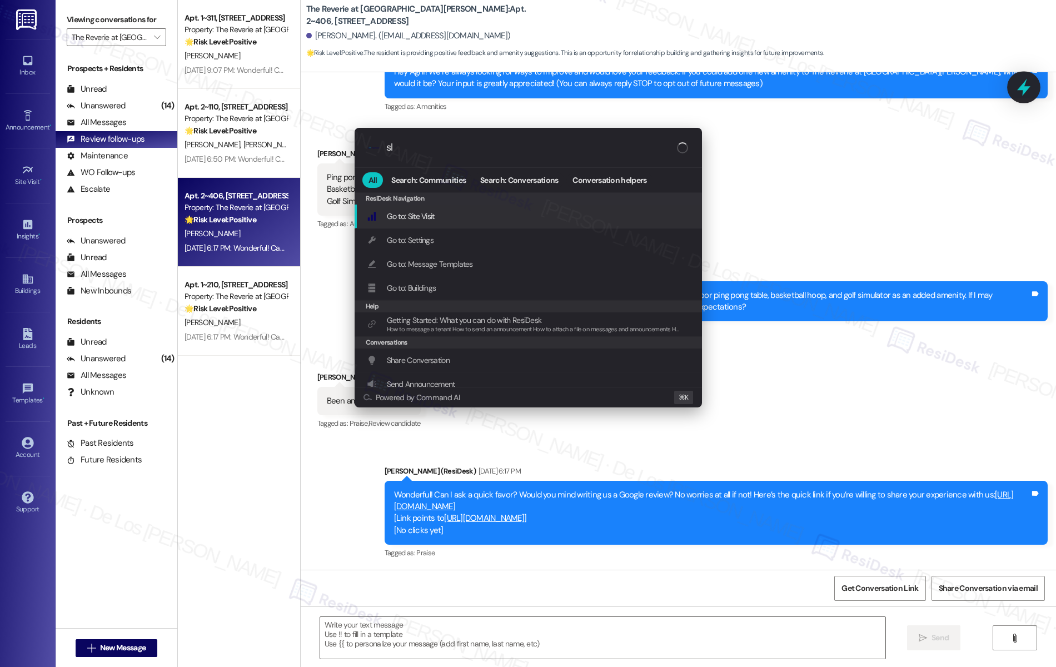
type input "sla"
